Goal: Check status: Check status

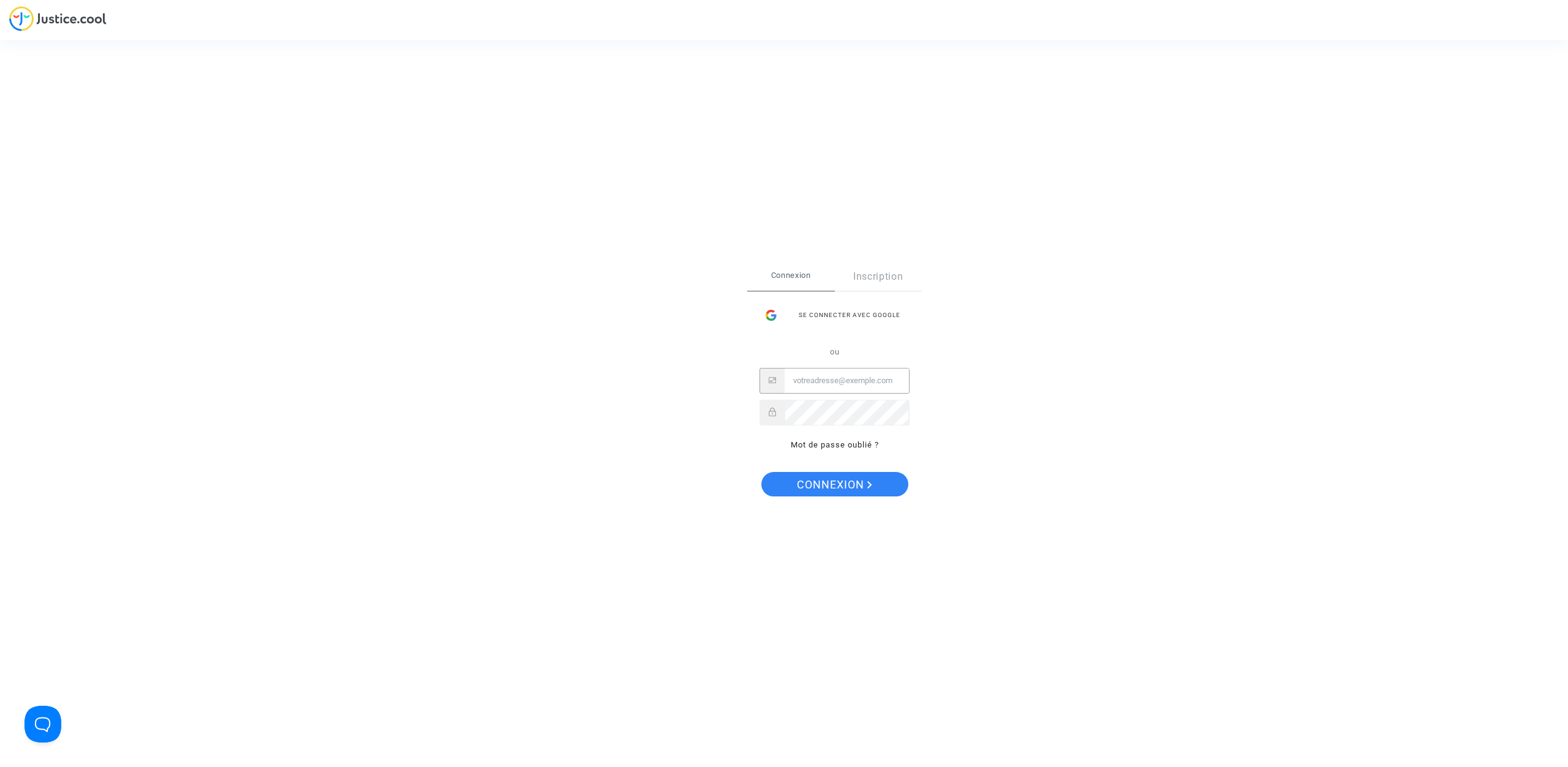
click at [828, 387] on input "Email" at bounding box center [847, 380] width 125 height 25
type input "[PERSON_NAME][EMAIL_ADDRESS][DOMAIN_NAME]"
click at [814, 484] on span "Connexion" at bounding box center [834, 485] width 76 height 26
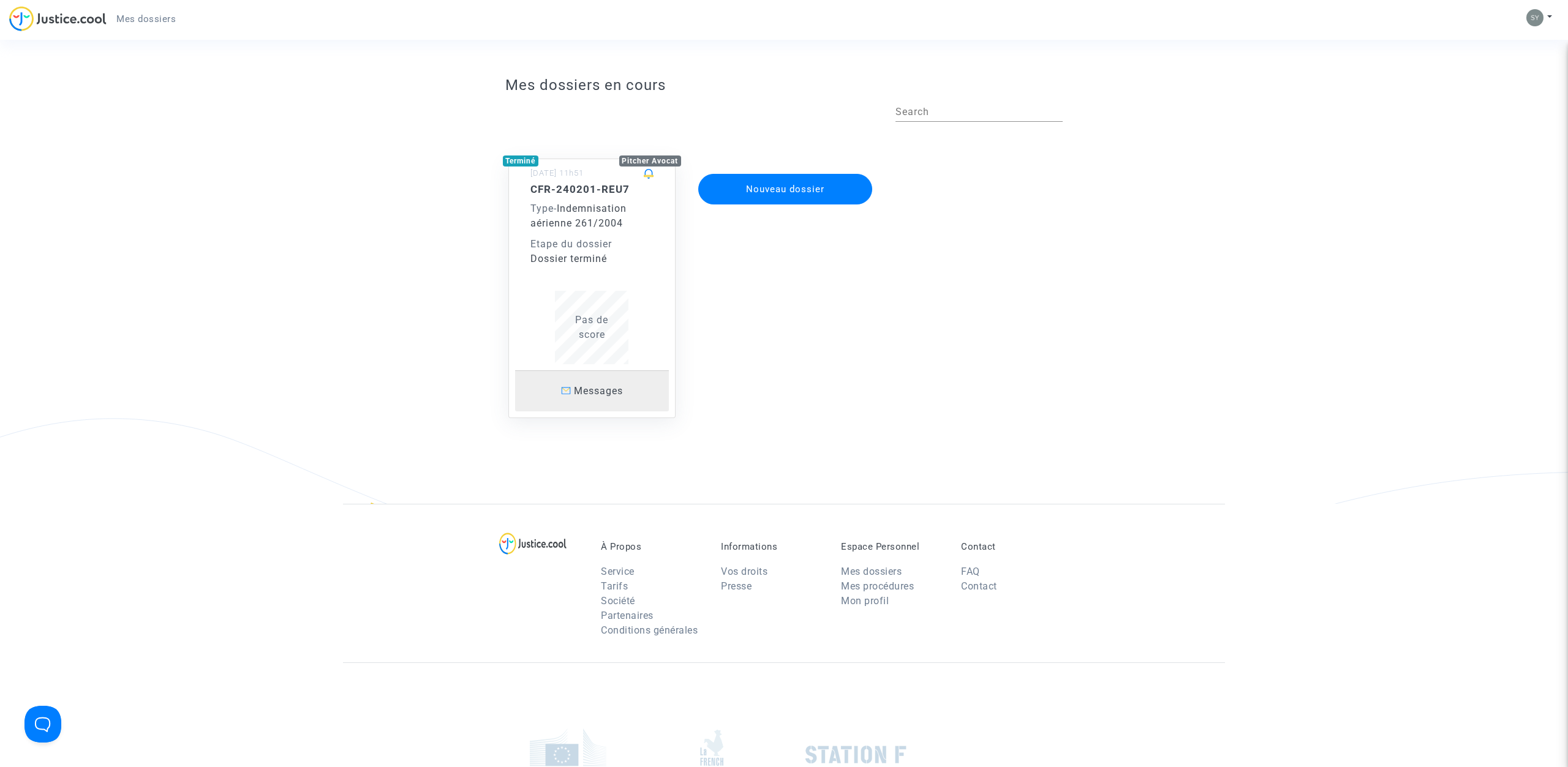
click at [601, 387] on span "Messages" at bounding box center [598, 391] width 49 height 12
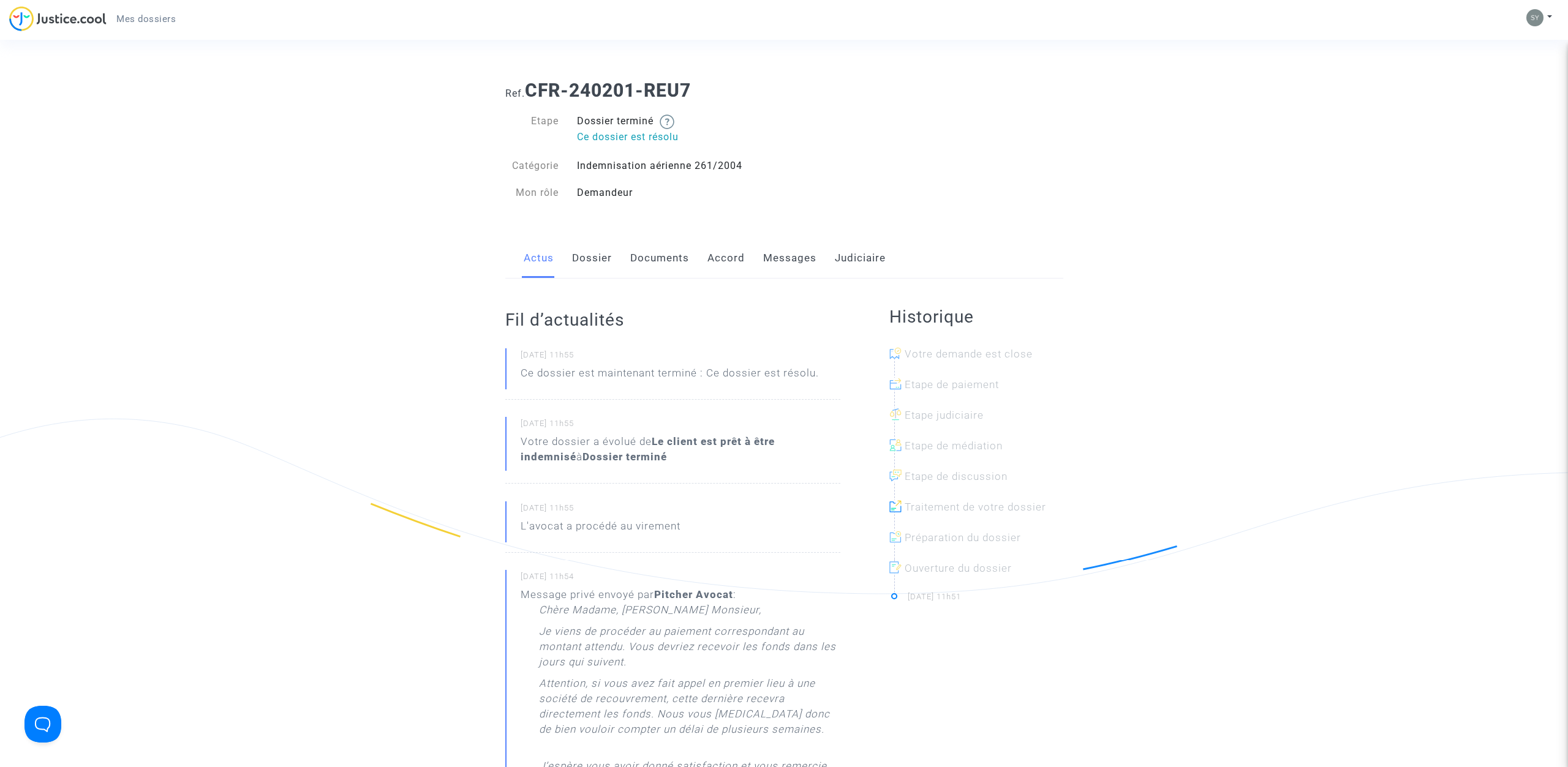
click at [594, 268] on link "Dossier" at bounding box center [592, 258] width 40 height 40
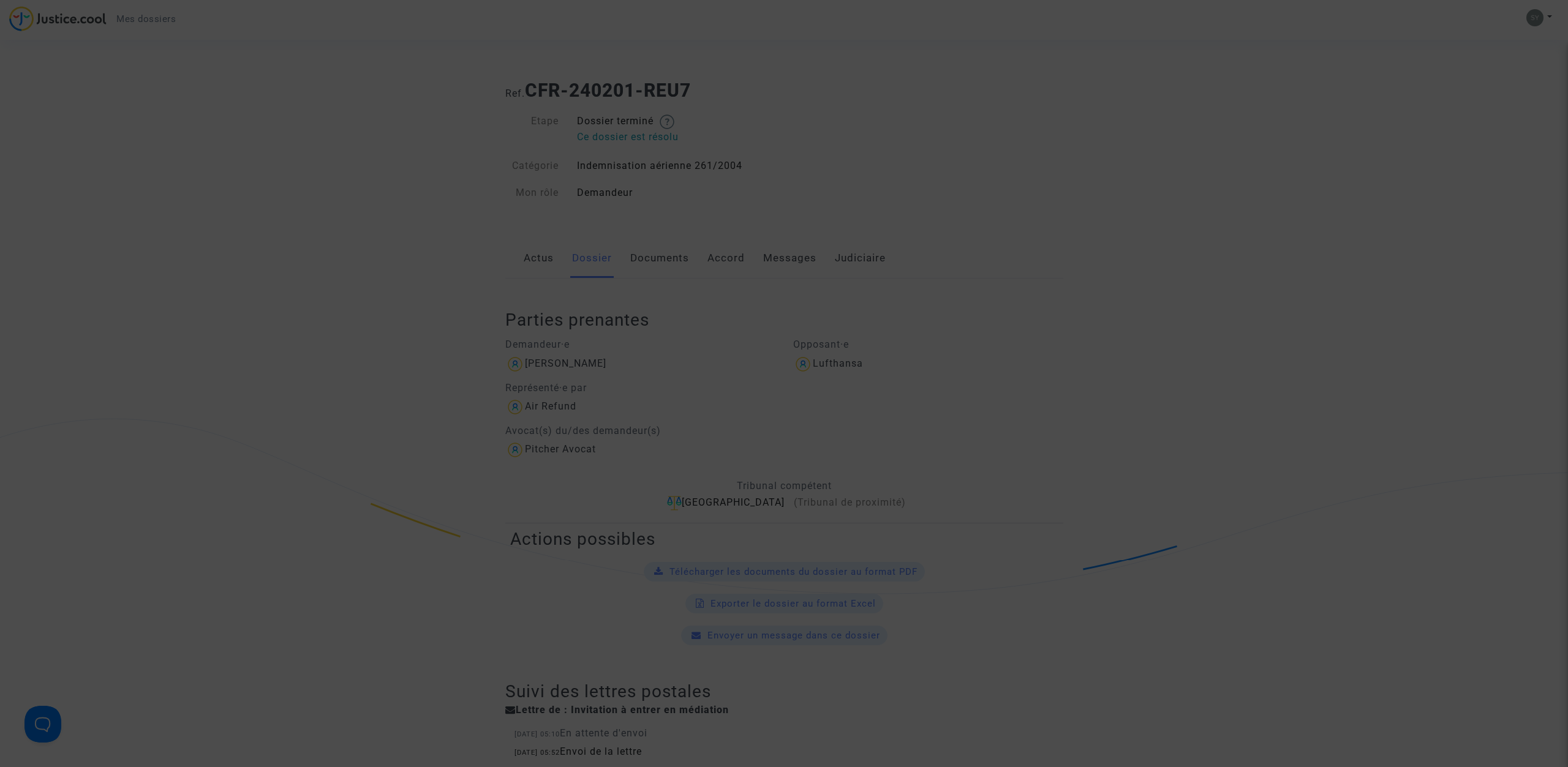
click at [501, 215] on div at bounding box center [784, 384] width 1568 height 767
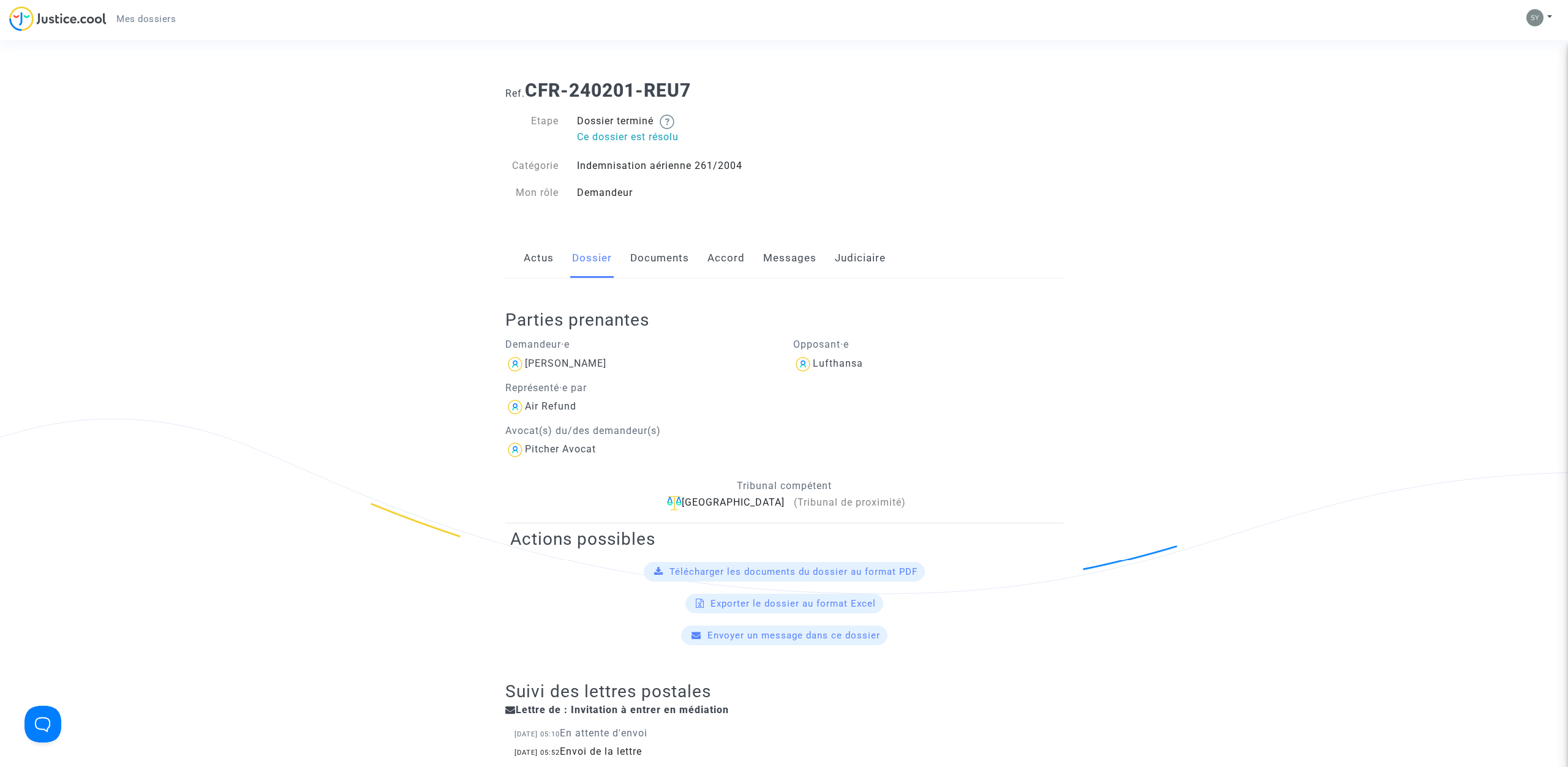
click at [663, 257] on link "Documents" at bounding box center [659, 258] width 59 height 40
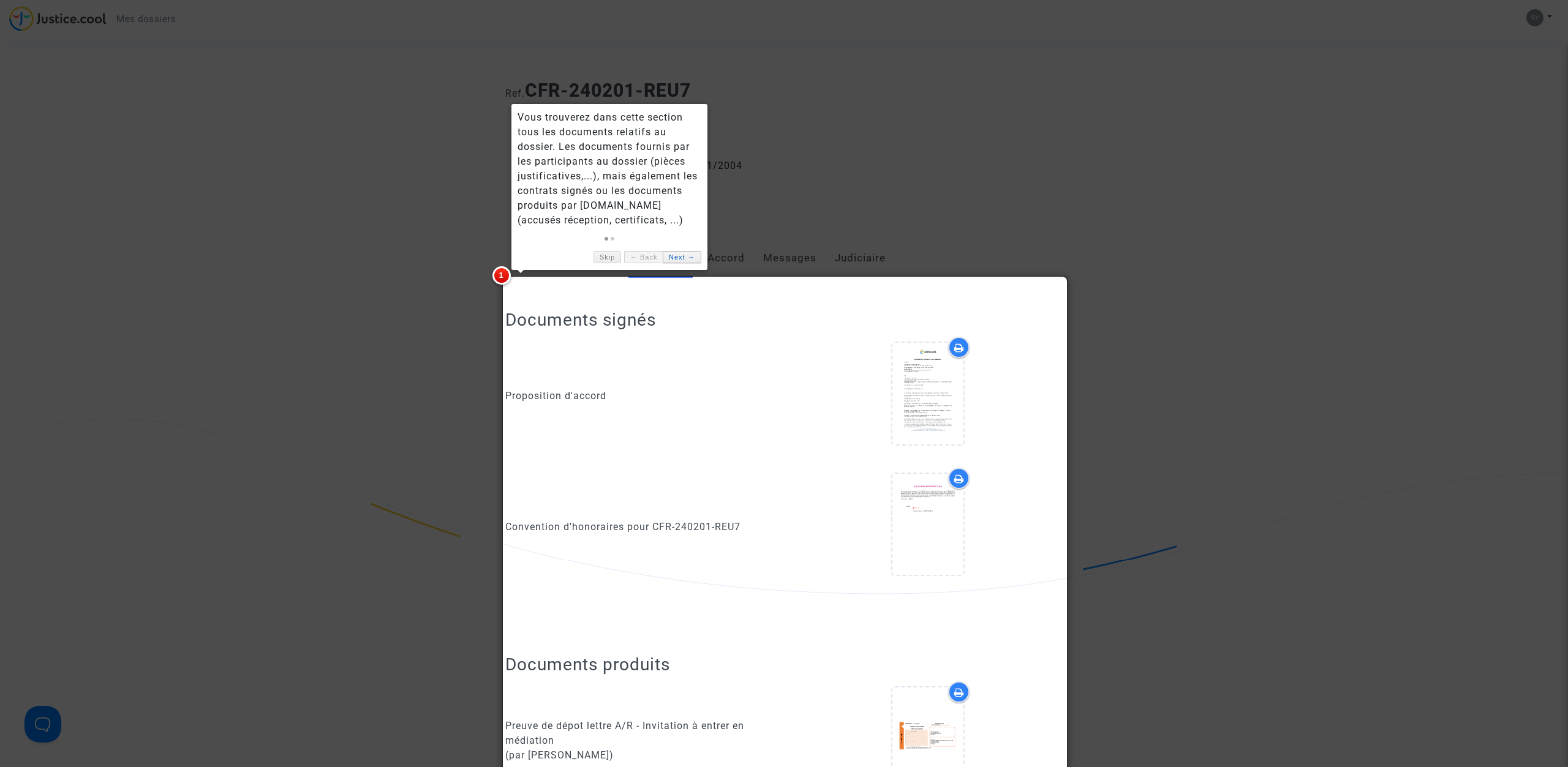
click at [673, 260] on link "Next →" at bounding box center [681, 257] width 38 height 13
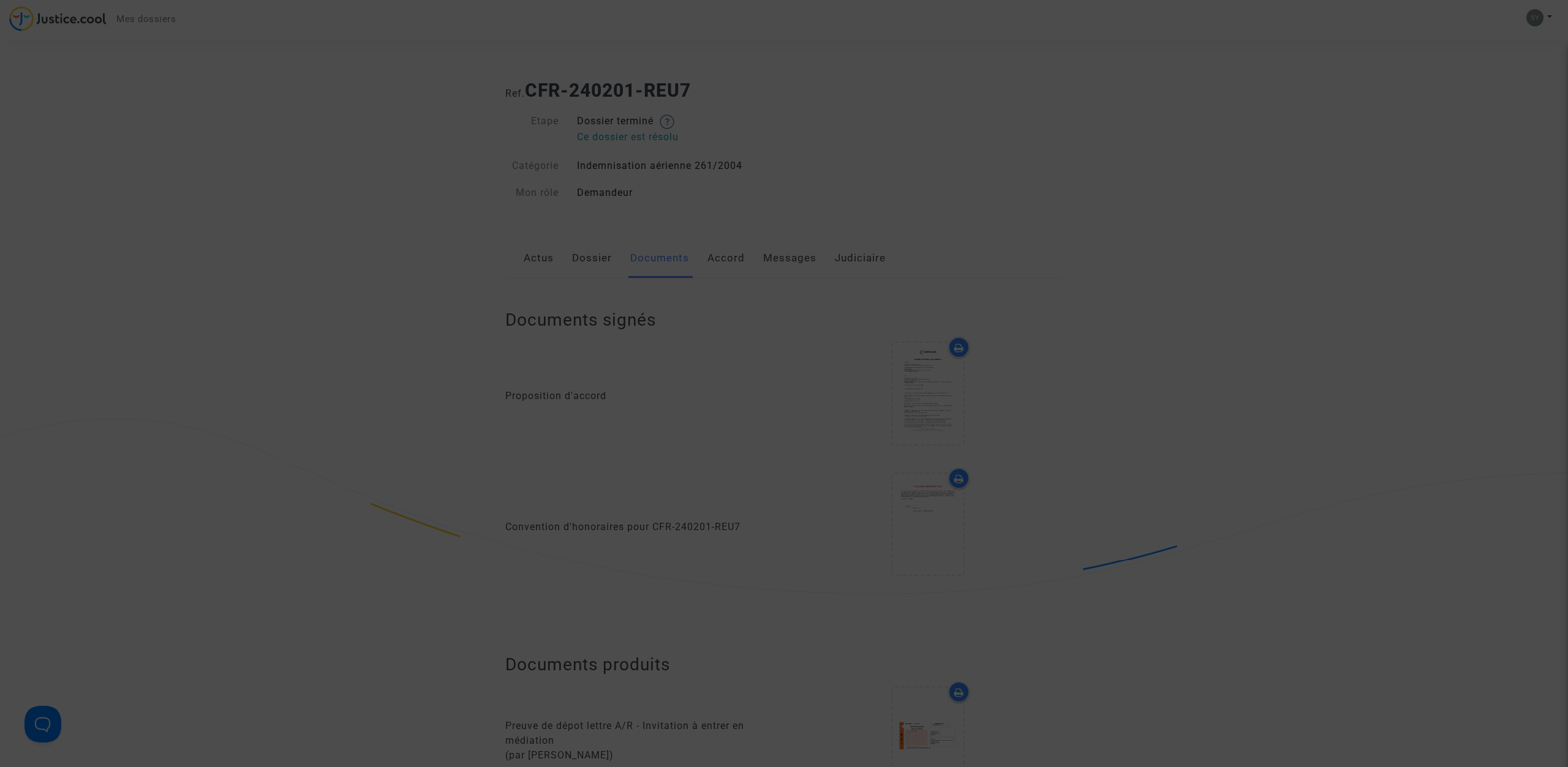
scroll to position [811, 0]
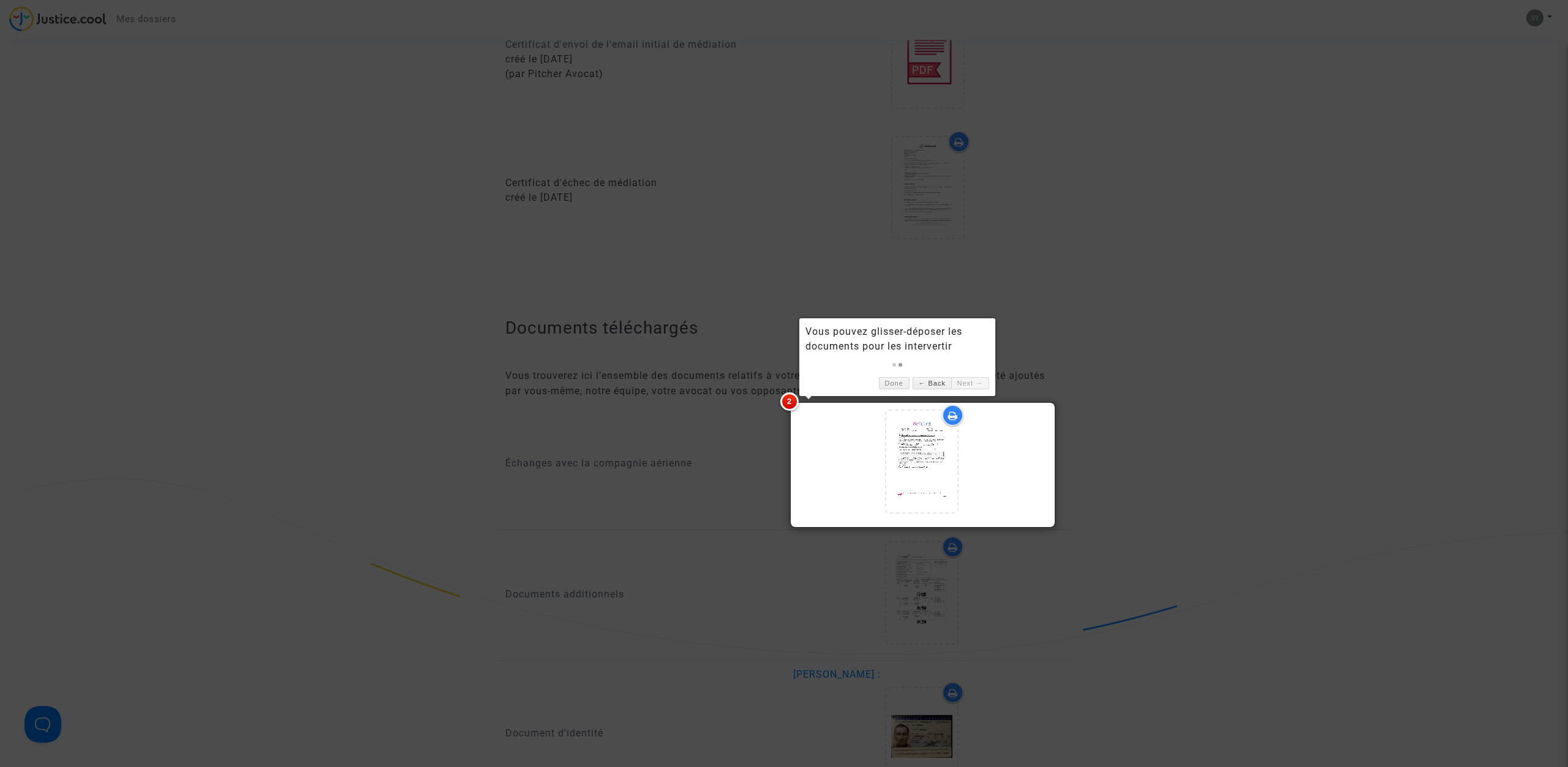
click at [1312, 159] on div at bounding box center [784, 384] width 1568 height 767
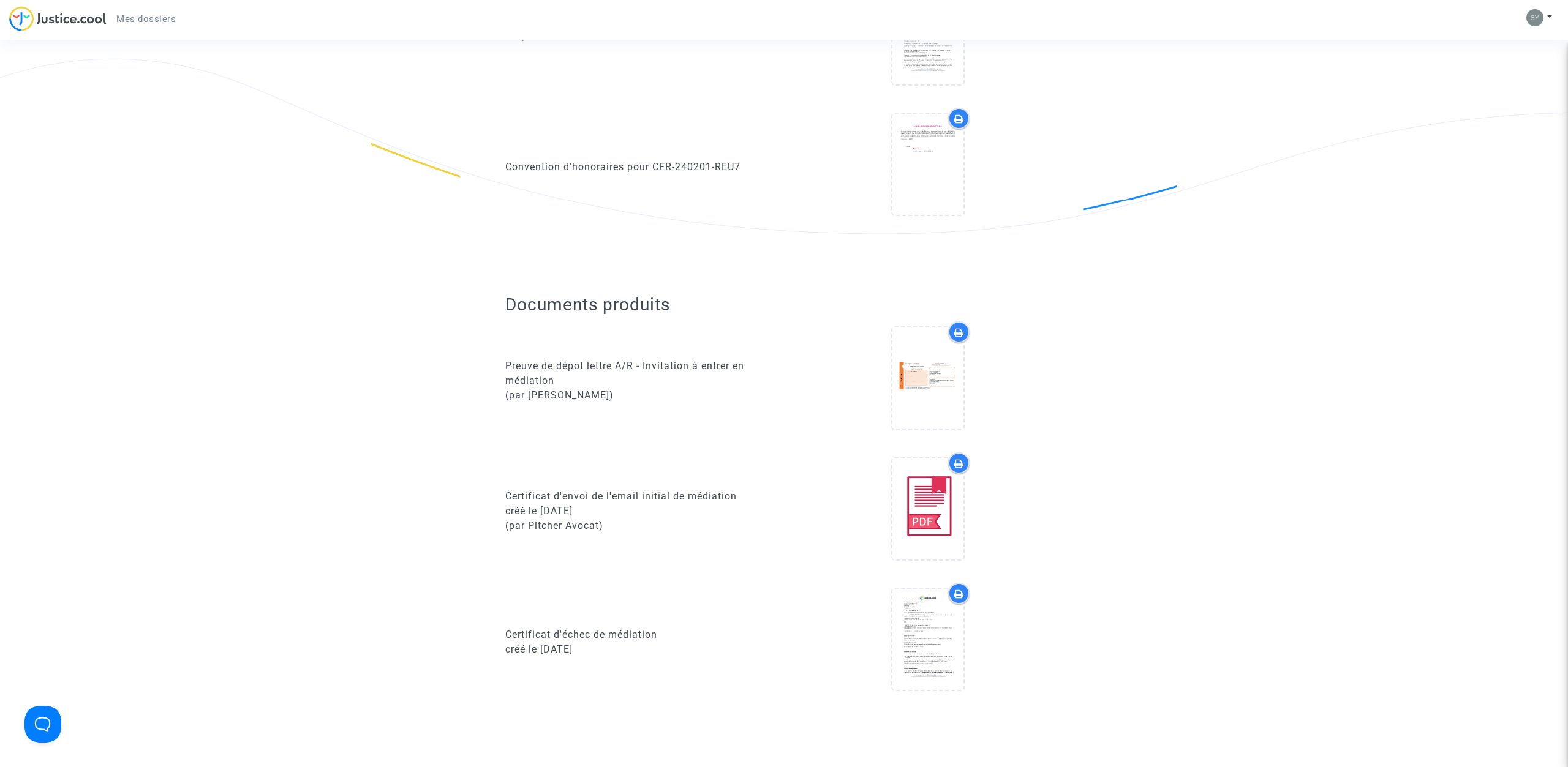
scroll to position [0, 0]
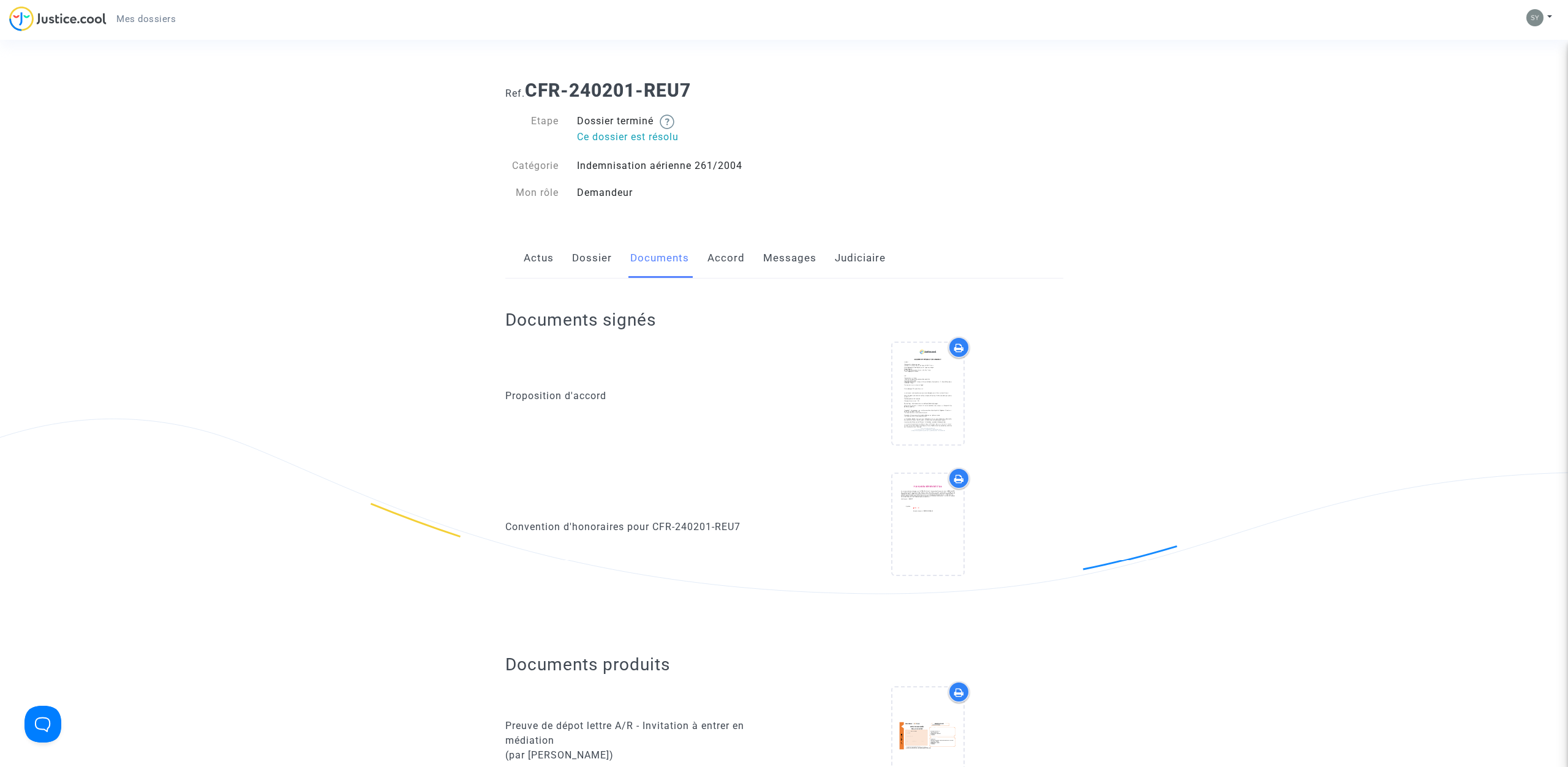
click at [728, 256] on link "Accord" at bounding box center [726, 258] width 37 height 40
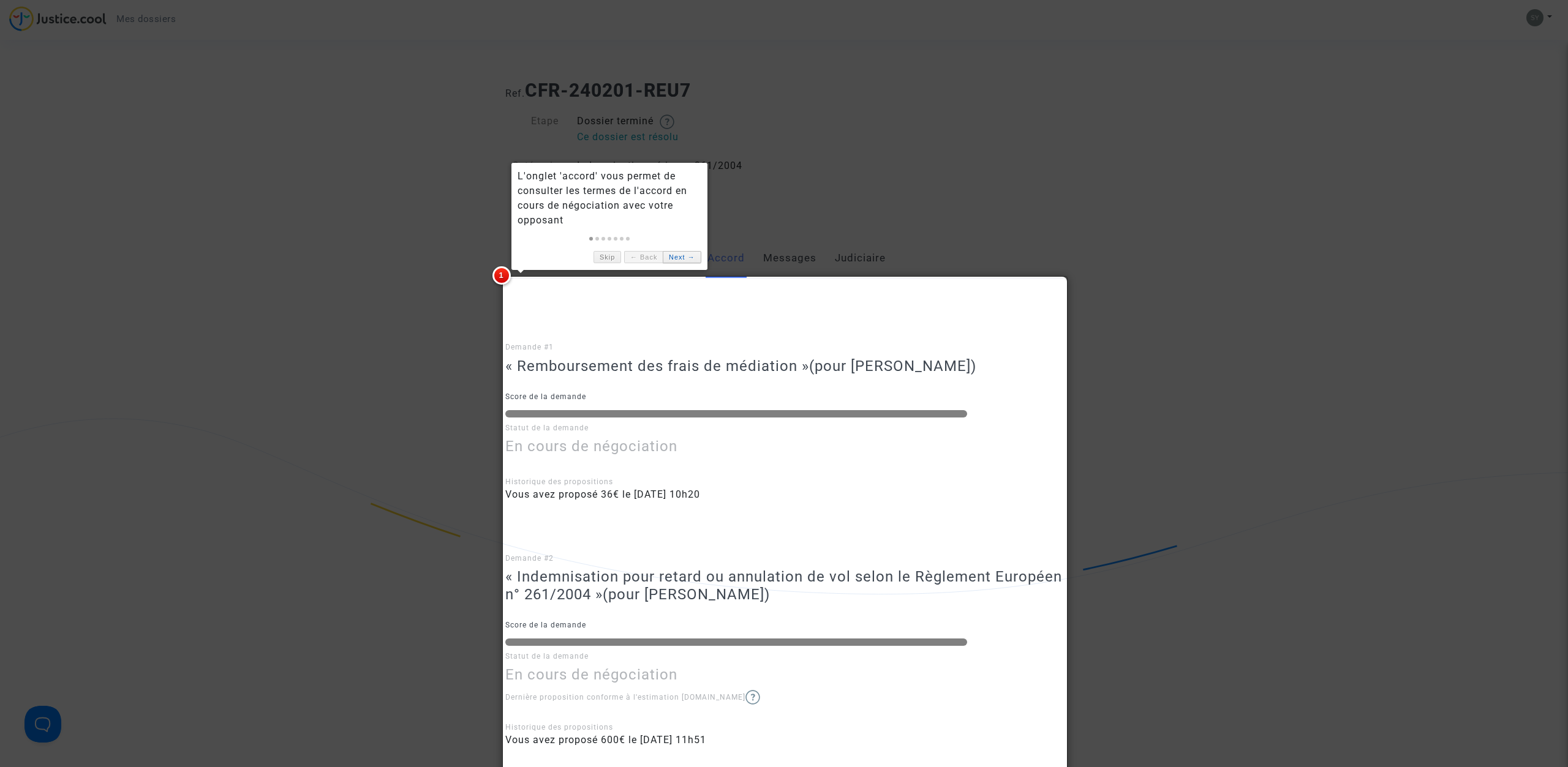
click at [666, 260] on link "Next →" at bounding box center [681, 257] width 38 height 13
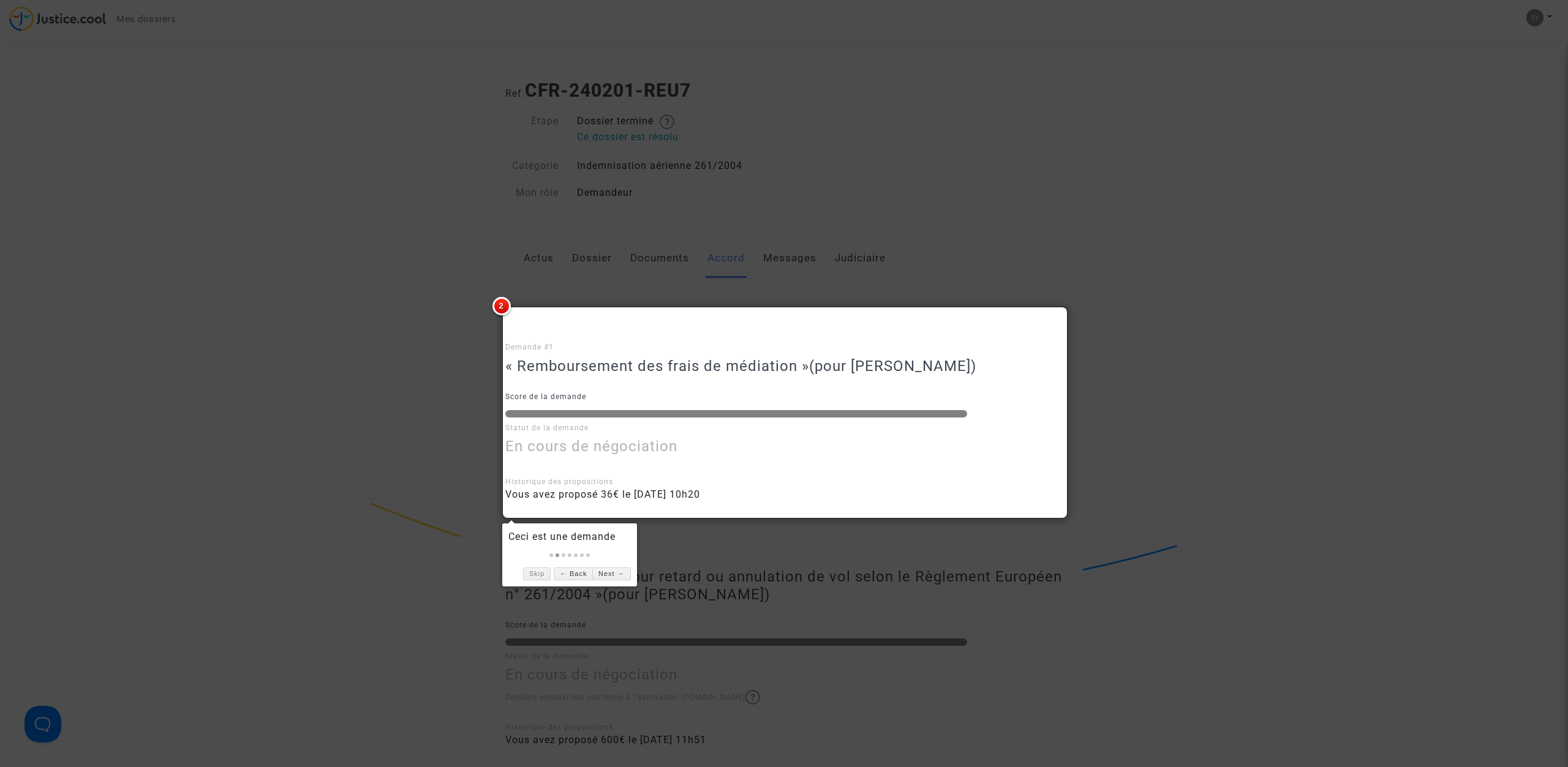
click at [919, 224] on div at bounding box center [784, 384] width 1568 height 767
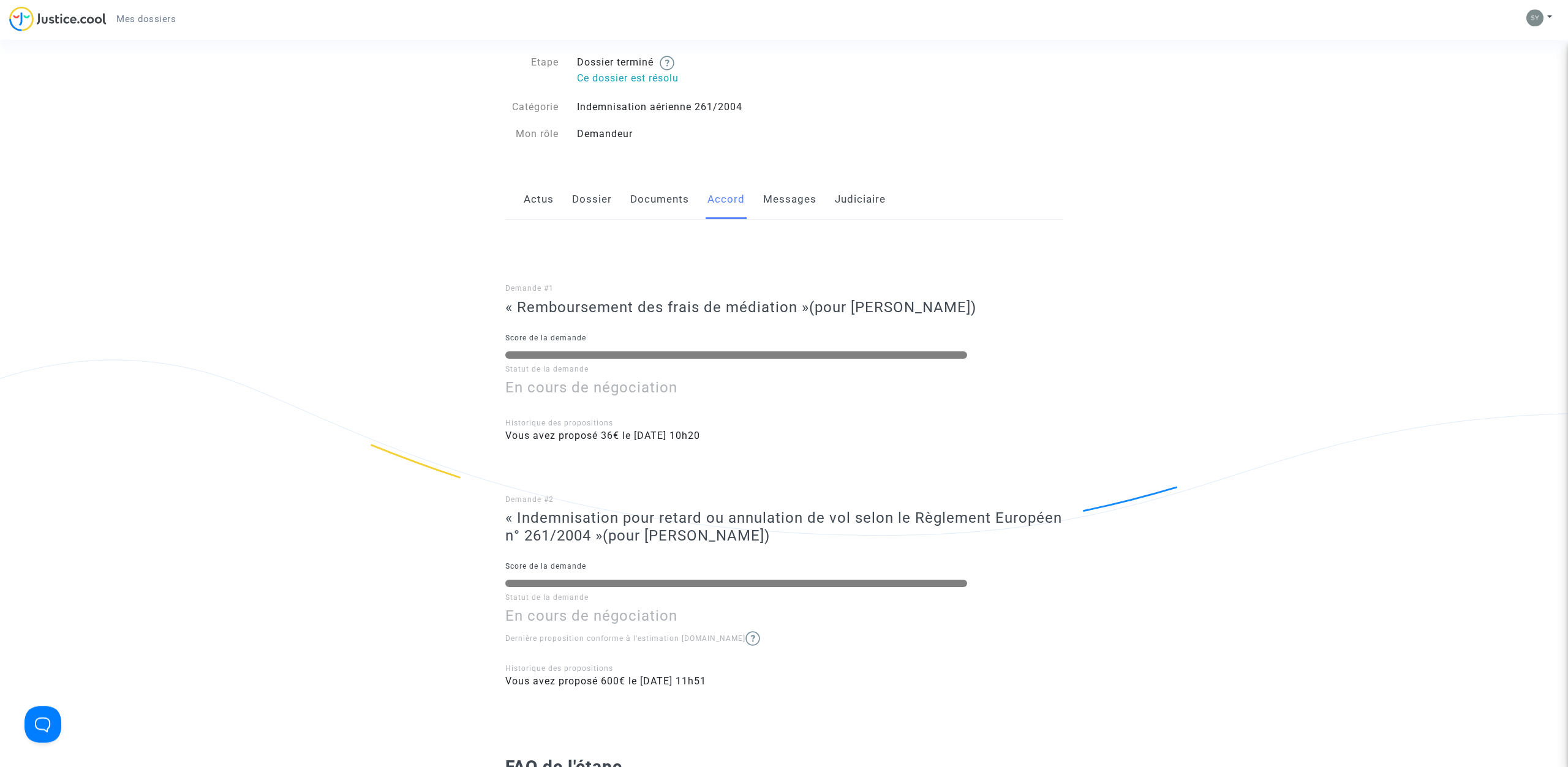
scroll to position [250, 0]
